Goal: Task Accomplishment & Management: Use online tool/utility

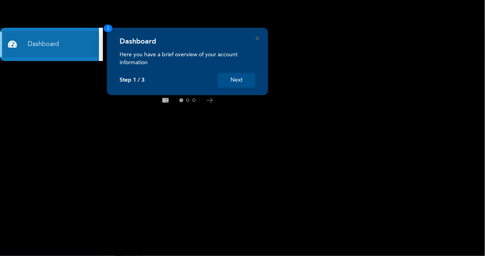
click at [227, 80] on button "Next" at bounding box center [237, 80] width 38 height 15
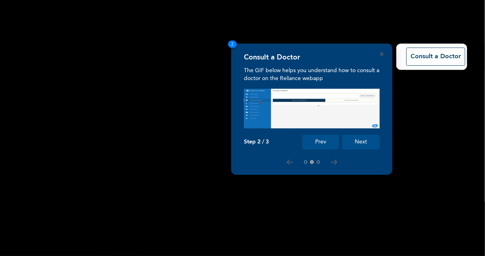
click at [354, 139] on button "Next" at bounding box center [361, 142] width 38 height 15
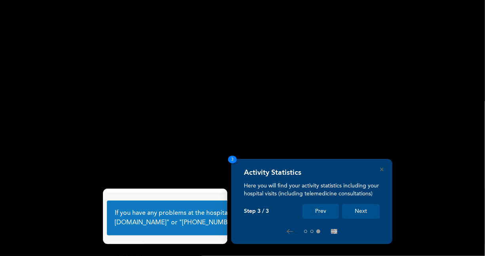
scroll to position [51, 0]
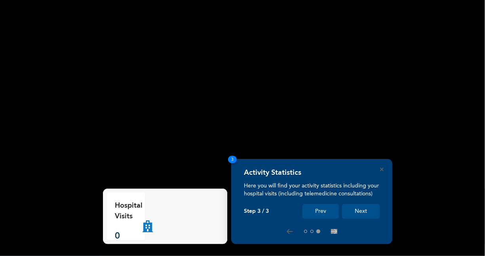
click at [358, 209] on button "Next" at bounding box center [361, 211] width 38 height 15
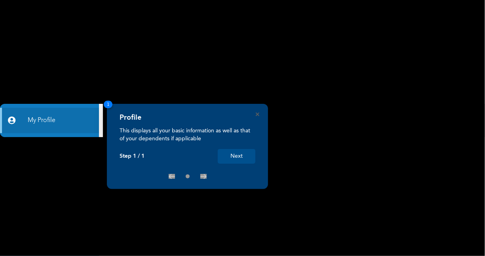
click at [244, 151] on button "Next" at bounding box center [237, 156] width 38 height 15
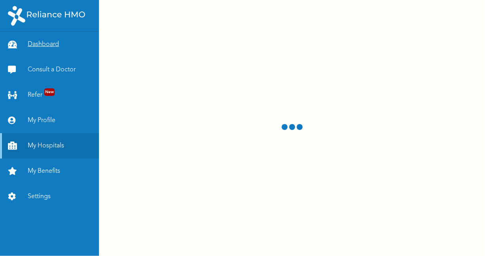
click at [49, 38] on link "Dashboard" at bounding box center [49, 44] width 99 height 25
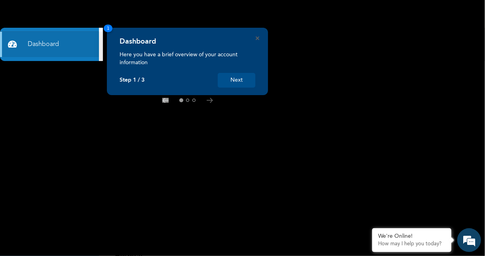
click at [225, 80] on button "Next" at bounding box center [237, 80] width 38 height 15
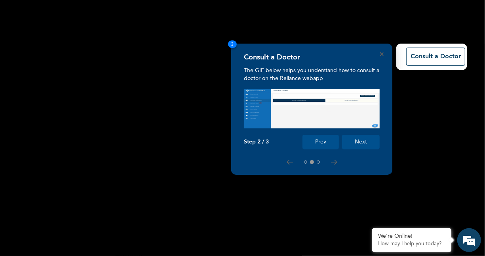
click at [354, 141] on button "Next" at bounding box center [361, 142] width 38 height 15
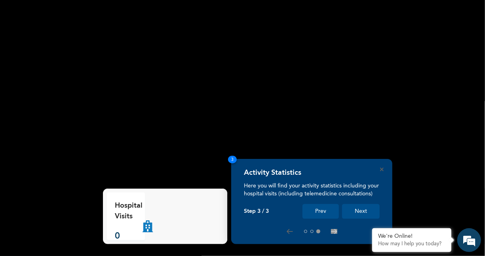
click at [361, 212] on button "Next" at bounding box center [361, 211] width 38 height 15
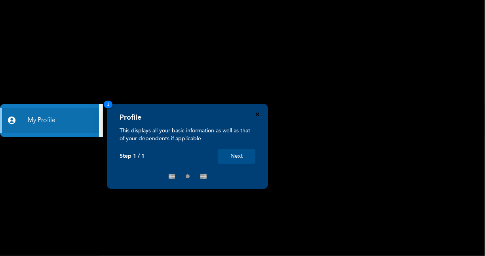
click at [256, 113] on icon "Close" at bounding box center [258, 114] width 4 height 4
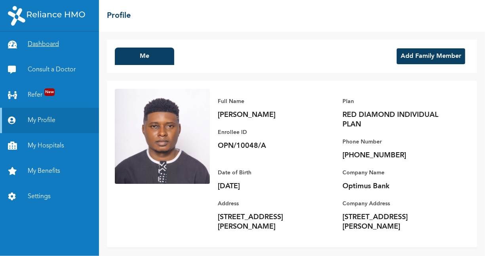
click at [50, 50] on link "Dashboard" at bounding box center [49, 44] width 99 height 25
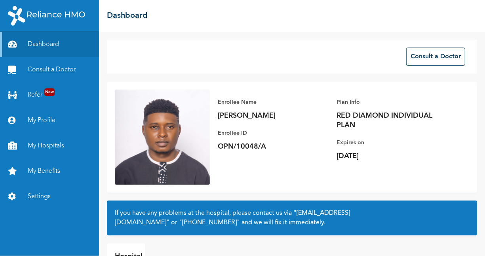
click at [40, 72] on link "Consult a Doctor" at bounding box center [49, 69] width 99 height 25
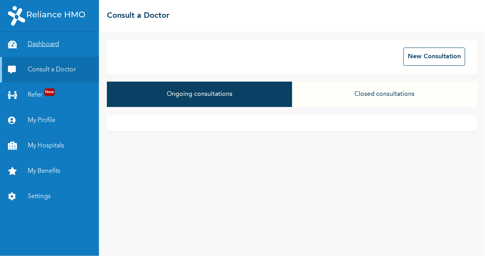
click at [39, 47] on link "Dashboard" at bounding box center [49, 44] width 99 height 25
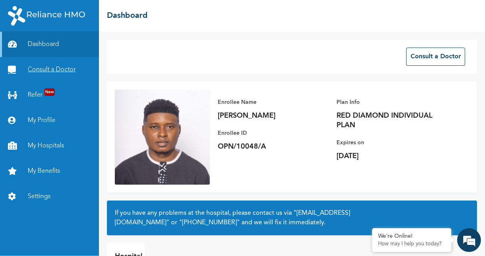
click at [45, 70] on link "Consult a Doctor" at bounding box center [49, 69] width 99 height 25
